Goal: Navigation & Orientation: Find specific page/section

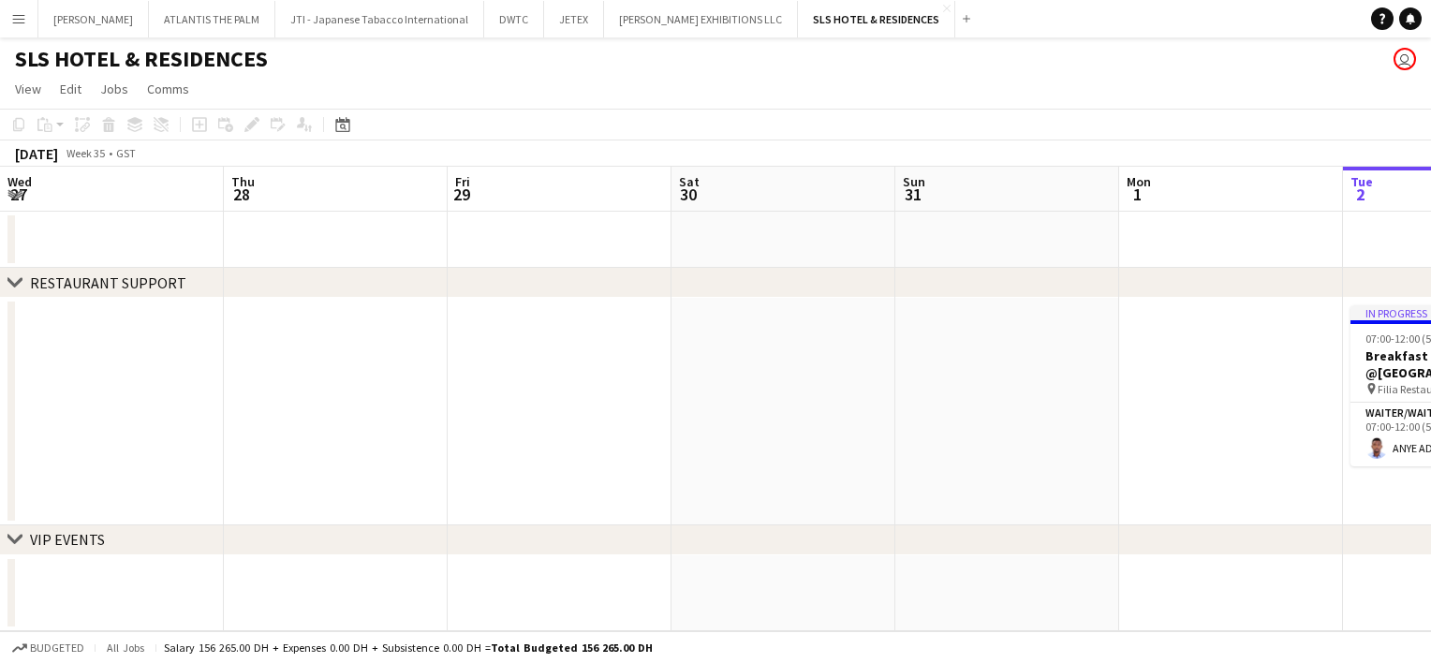
scroll to position [0, 446]
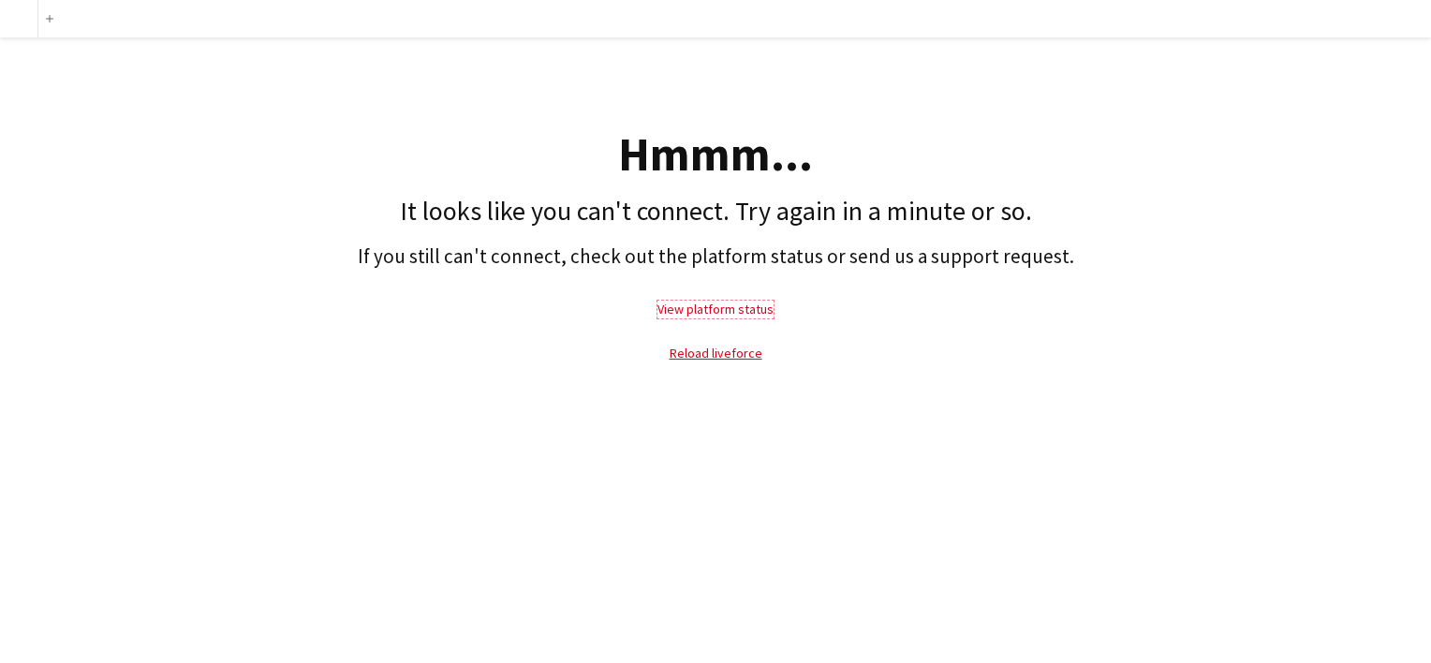
click at [717, 314] on link "View platform status" at bounding box center [716, 309] width 116 height 17
click at [683, 349] on link "Reload liveforce" at bounding box center [716, 353] width 93 height 17
